Goal: Task Accomplishment & Management: Use online tool/utility

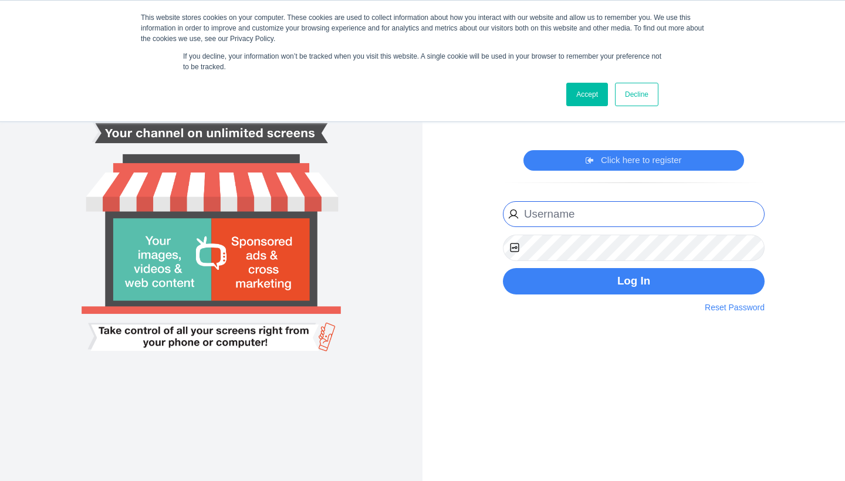
type input "[EMAIL_ADDRESS][DOMAIN_NAME]"
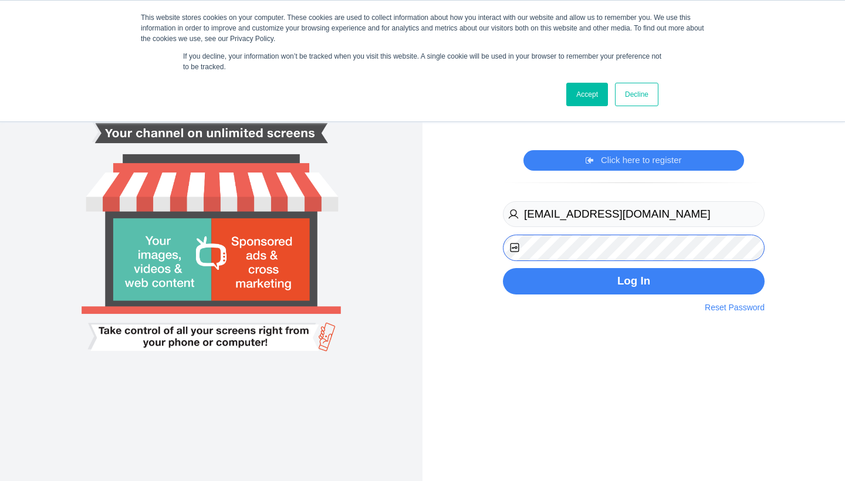
click at [633, 281] on button "Log In" at bounding box center [634, 281] width 262 height 26
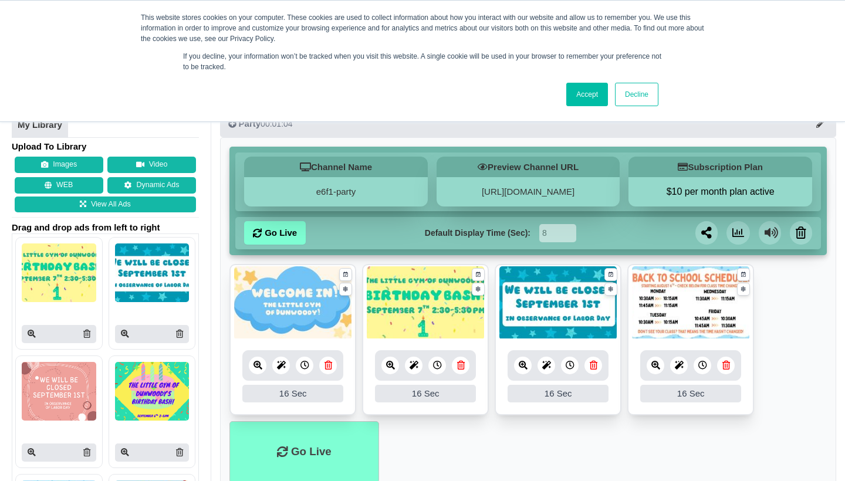
click at [594, 104] on link "Accept" at bounding box center [587, 94] width 42 height 23
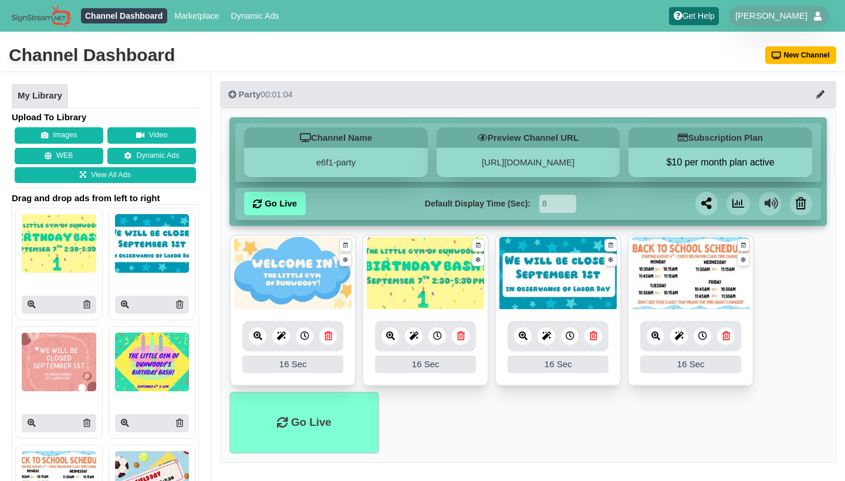
click at [162, 362] on img at bounding box center [152, 362] width 74 height 59
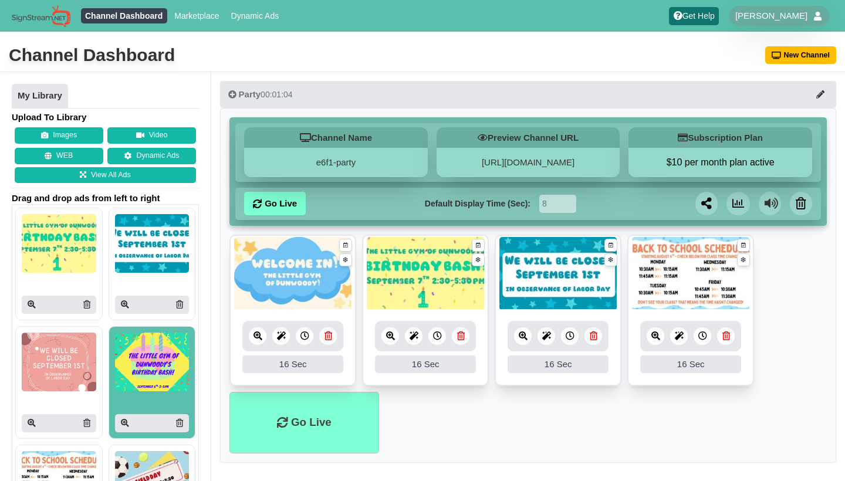
click at [131, 354] on img at bounding box center [152, 362] width 74 height 59
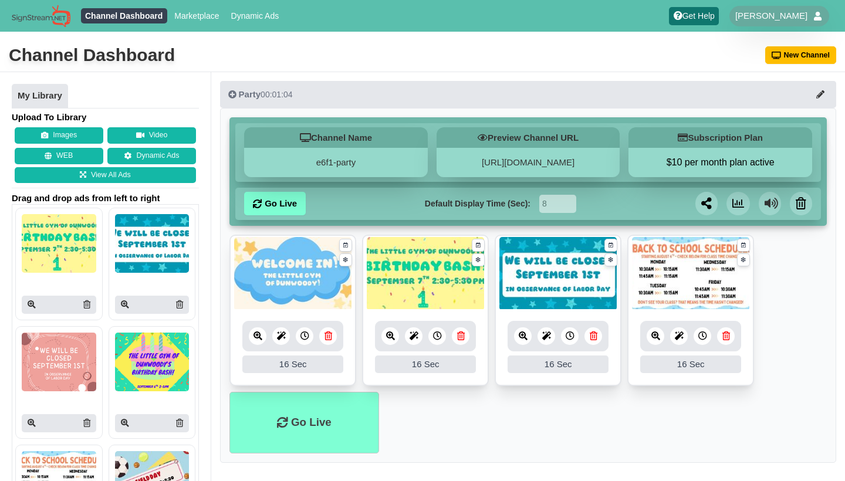
click at [131, 354] on img at bounding box center [152, 362] width 74 height 59
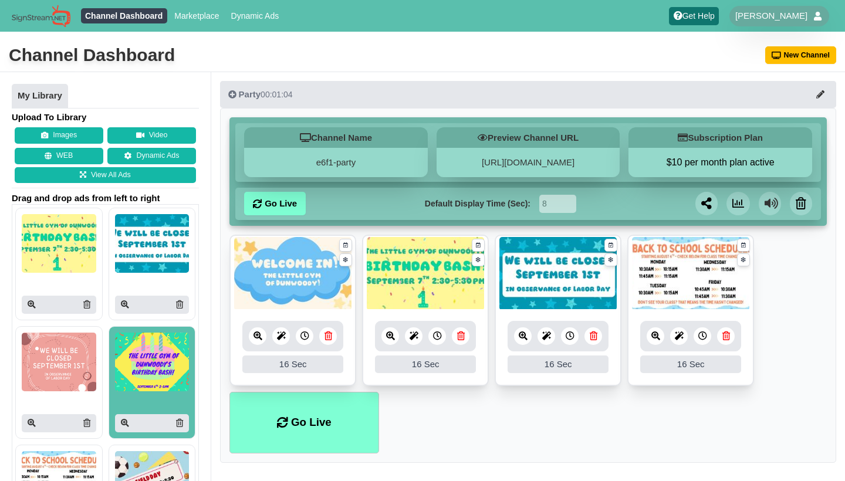
click at [436, 433] on ul "Go Live" at bounding box center [527, 423] width 597 height 62
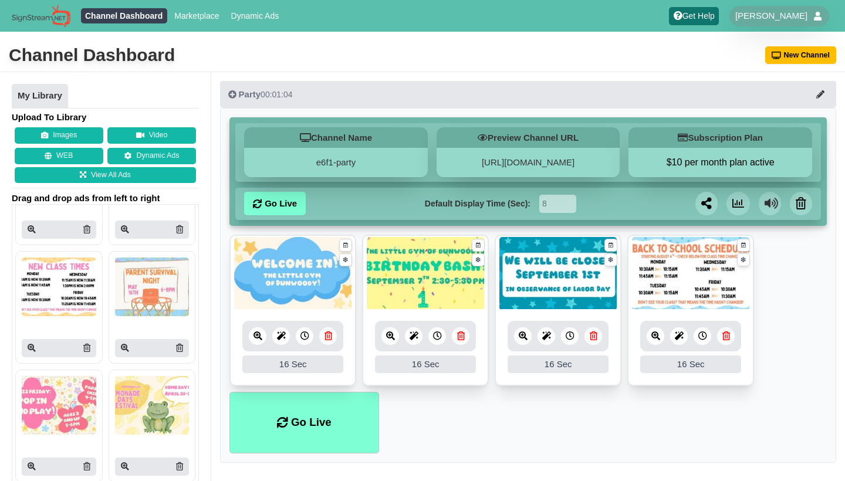
scroll to position [1114, 0]
